Goal: Check status: Check status

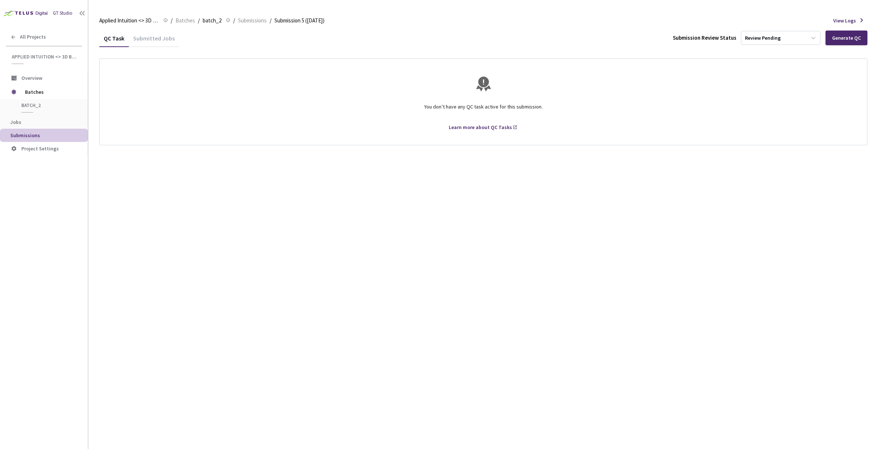
click at [160, 42] on div "Submitted Jobs" at bounding box center [154, 41] width 50 height 13
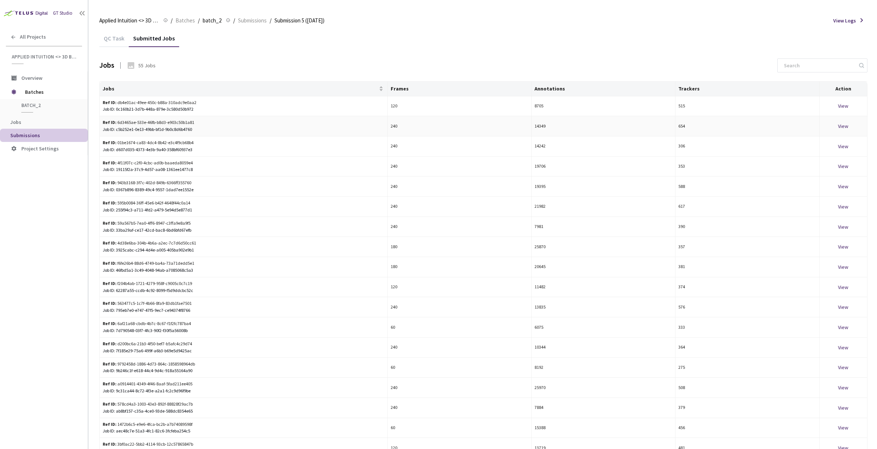
click at [844, 125] on div "View" at bounding box center [843, 126] width 42 height 8
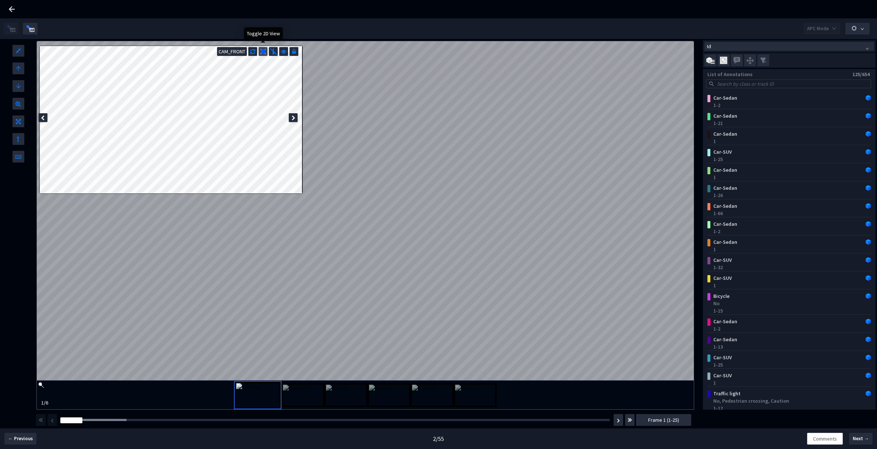
click at [262, 51] on img at bounding box center [263, 52] width 6 height 6
click at [734, 49] on span "Id" at bounding box center [789, 46] width 164 height 8
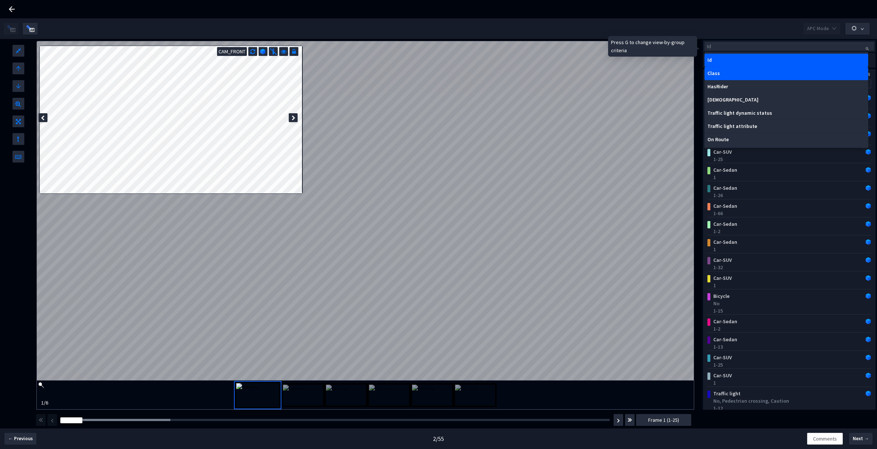
click at [727, 71] on div "Class" at bounding box center [786, 74] width 158 height 6
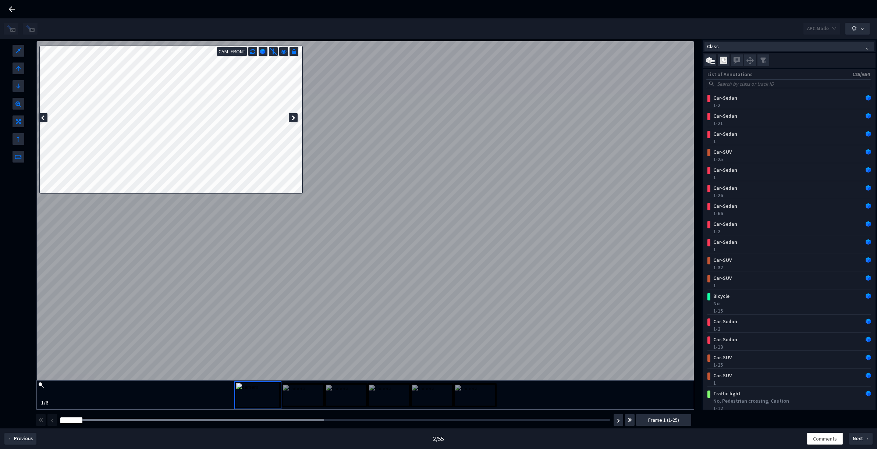
click at [301, 421] on div "Frame : 11" at bounding box center [335, 419] width 555 height 7
click at [303, 419] on div at bounding box center [192, 420] width 264 height 2
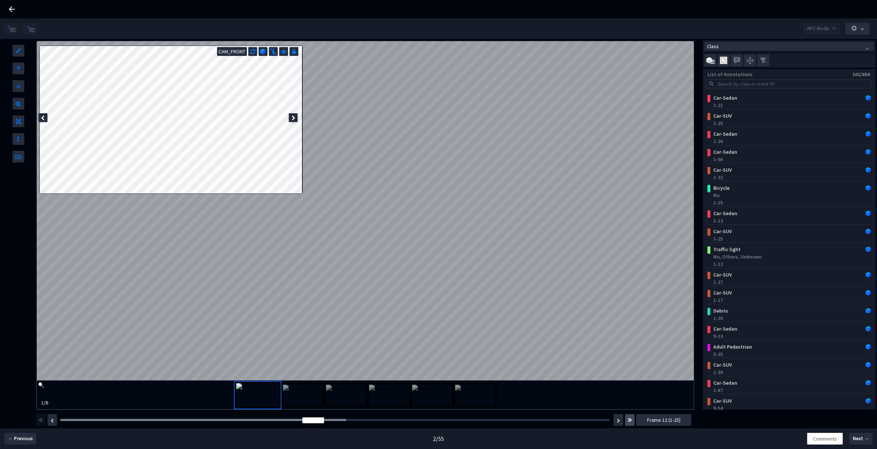
click at [629, 419] on img "button" at bounding box center [629, 420] width 4 height 9
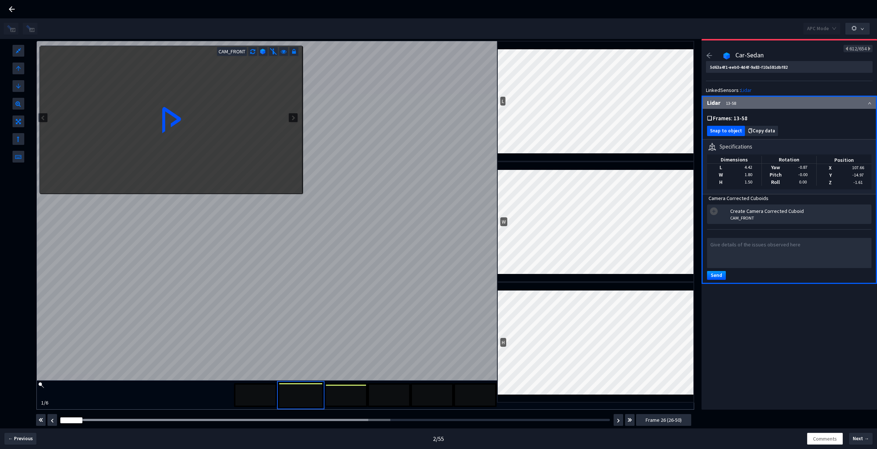
click at [727, 129] on span "Snap to object" at bounding box center [726, 131] width 32 height 6
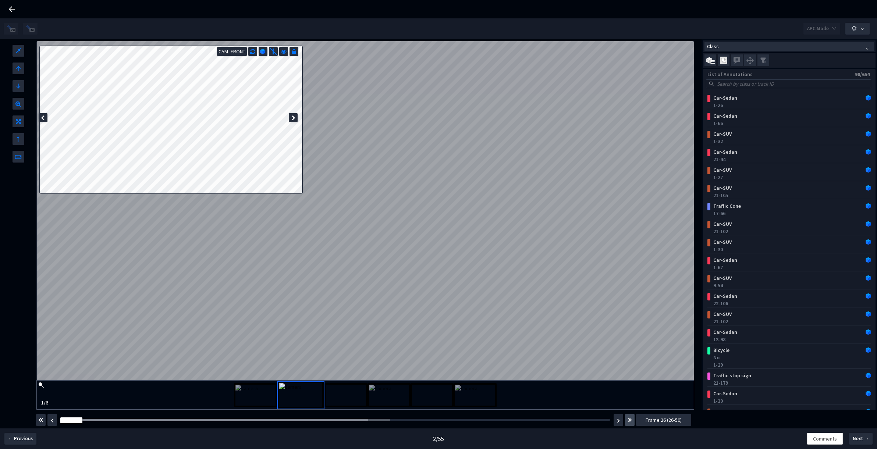
click at [633, 414] on button "button" at bounding box center [630, 420] width 10 height 12
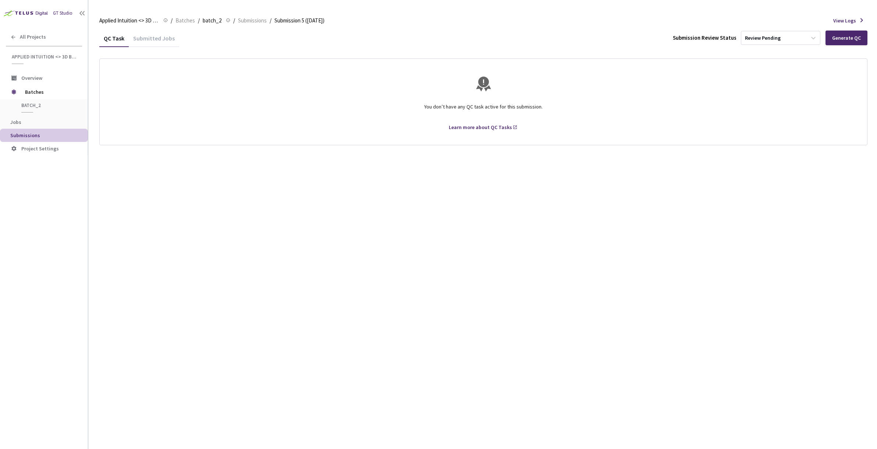
click at [164, 40] on div "Submitted Jobs" at bounding box center [154, 41] width 50 height 13
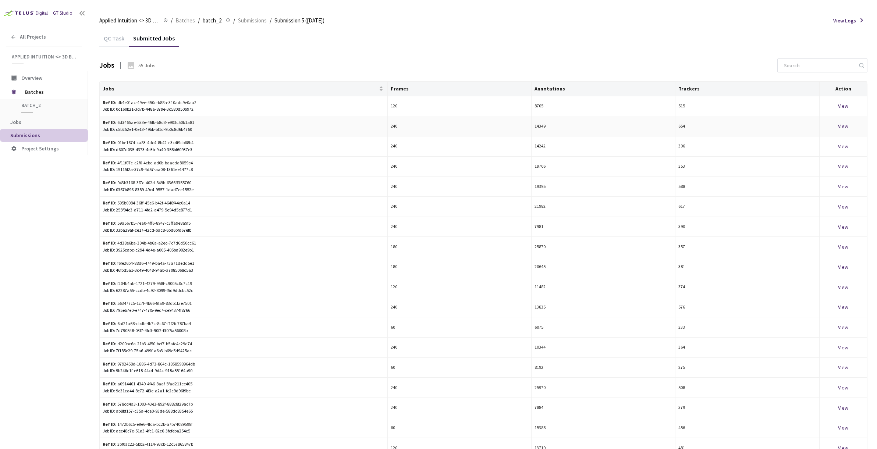
click at [842, 123] on div "View" at bounding box center [843, 126] width 42 height 8
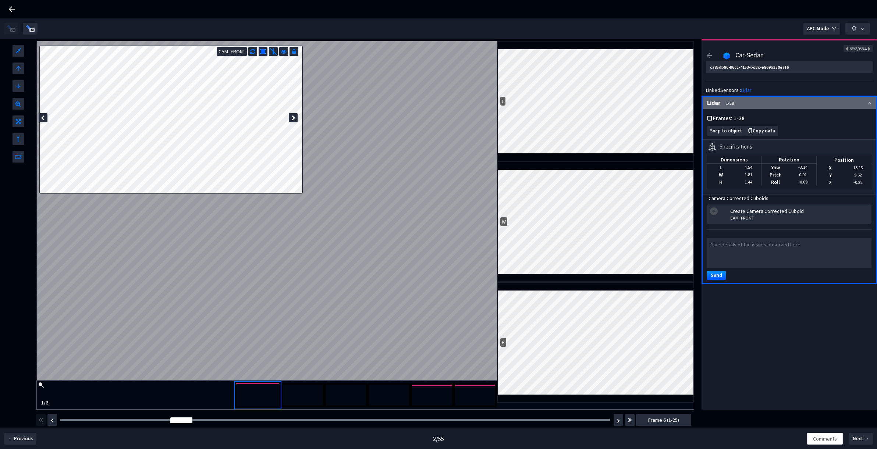
type input "e7dc7bb5-79c8-417c-858a-da879bc5bace"
